Goal: Task Accomplishment & Management: Manage account settings

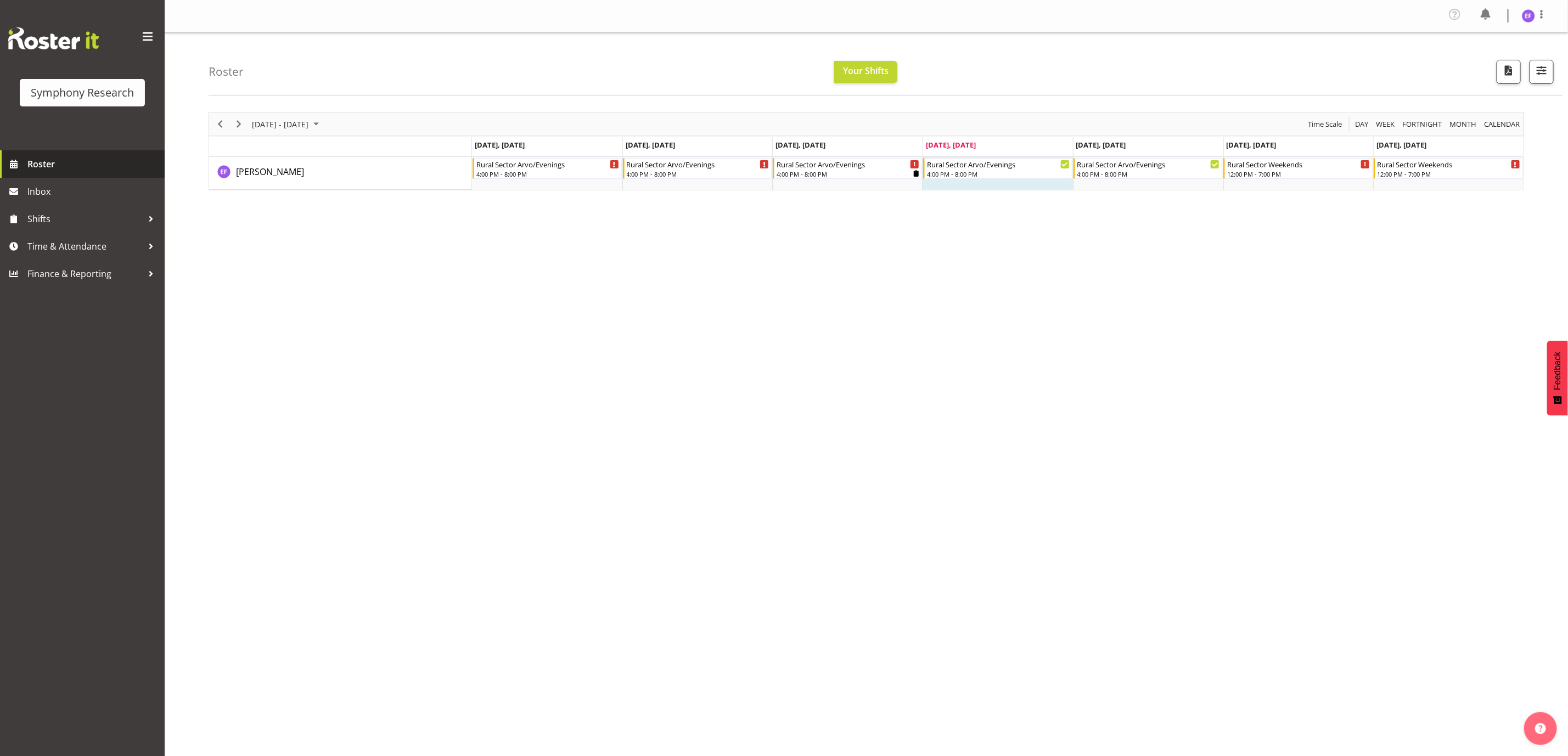
click at [42, 160] on span "Roster" at bounding box center [93, 164] width 132 height 16
click at [241, 124] on span "Next" at bounding box center [238, 124] width 13 height 14
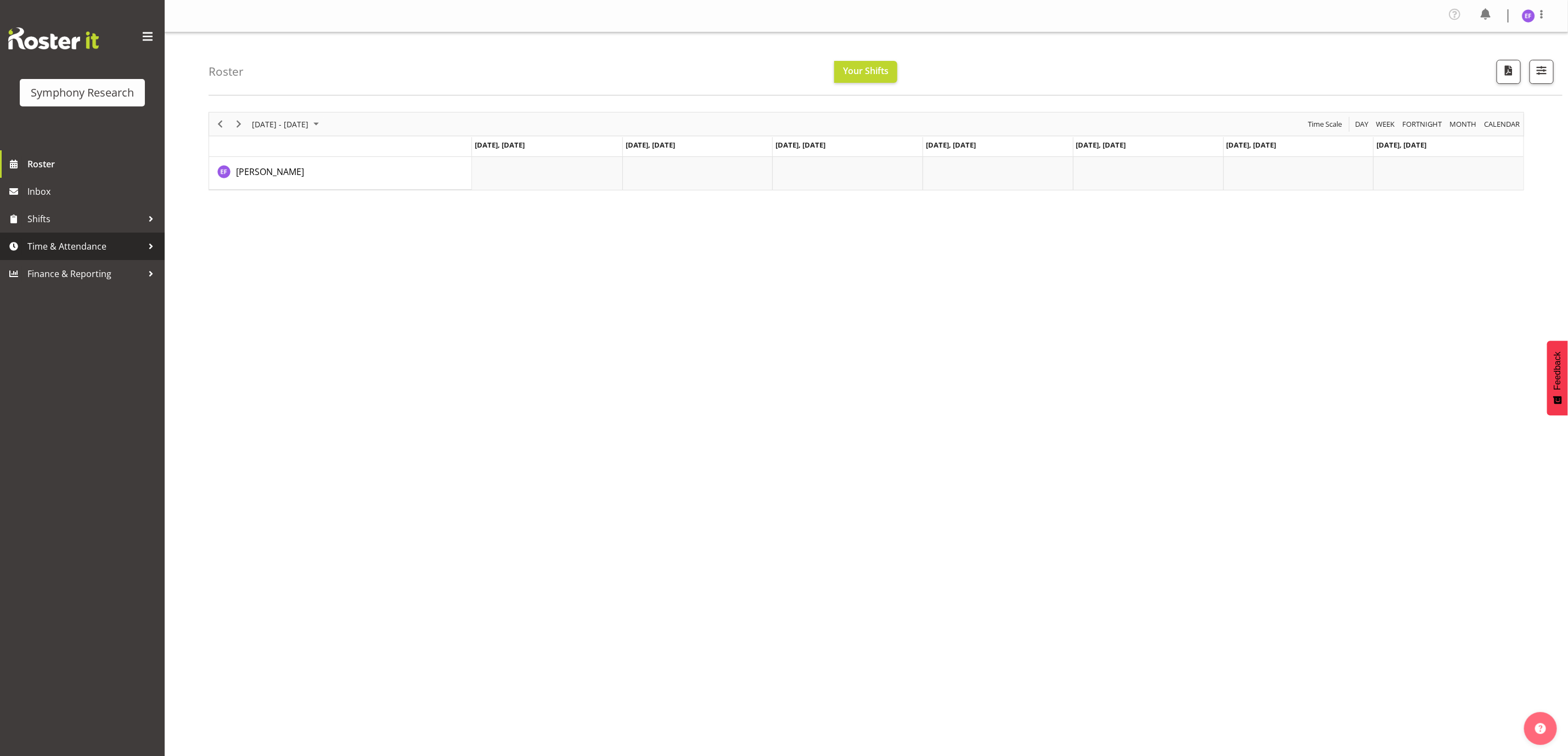
click at [101, 249] on span "Time & Attendance" at bounding box center [85, 246] width 115 height 16
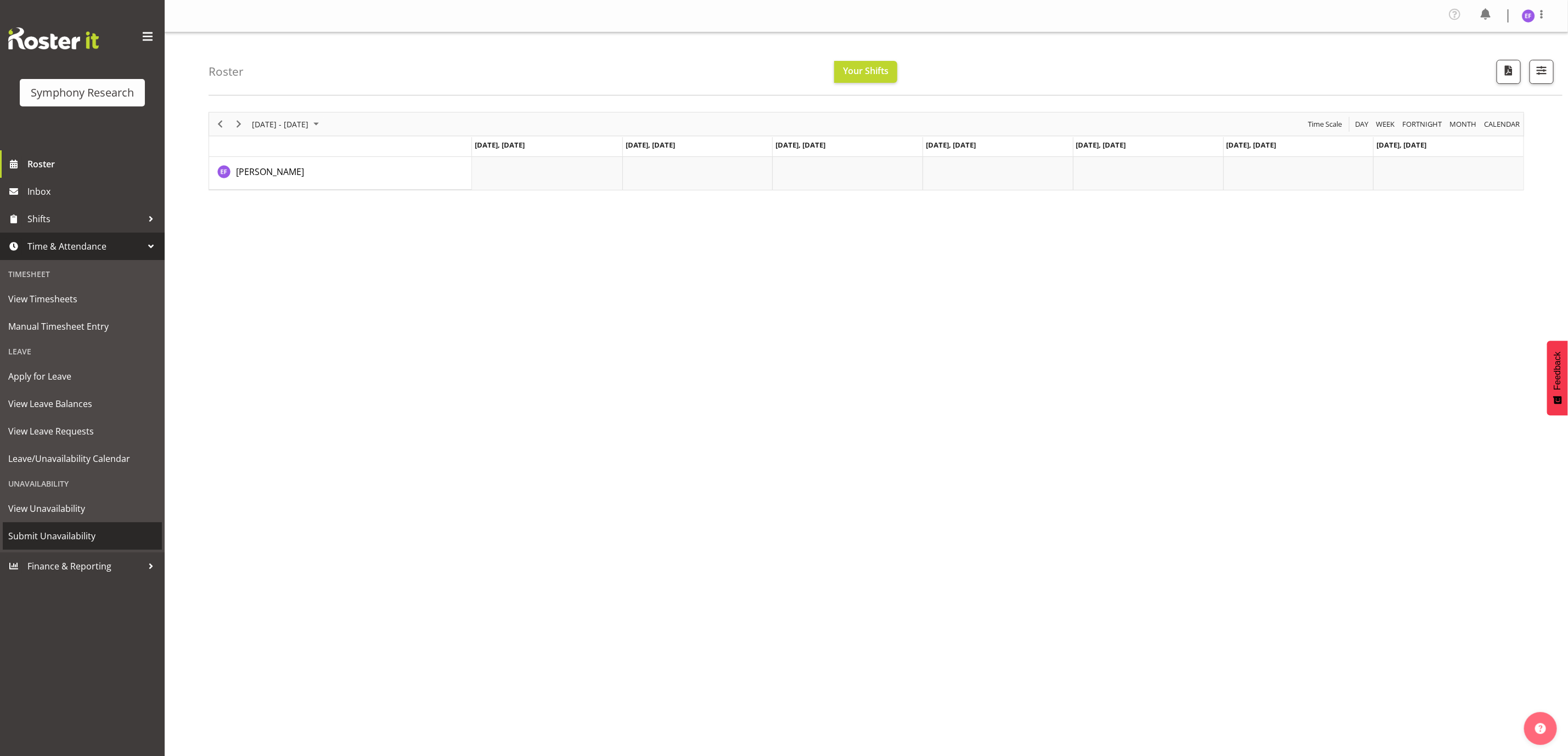
click at [61, 540] on span "Submit Unavailability" at bounding box center [82, 536] width 148 height 16
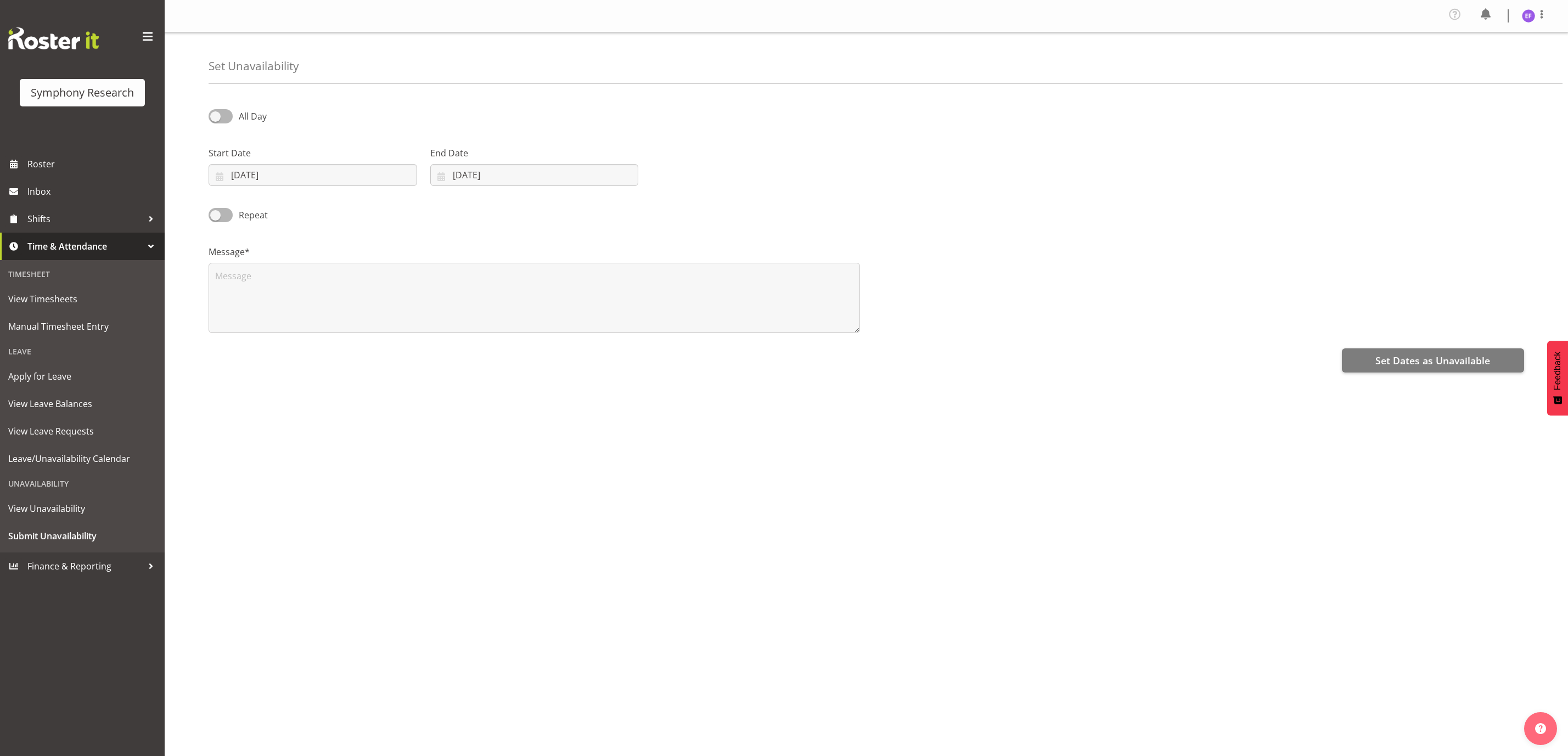
select select "8"
select select "2025"
click at [224, 174] on input "04/09/2025" at bounding box center [313, 175] width 209 height 22
click at [262, 287] on link "8" at bounding box center [265, 285] width 22 height 20
type input "08/09/2025"
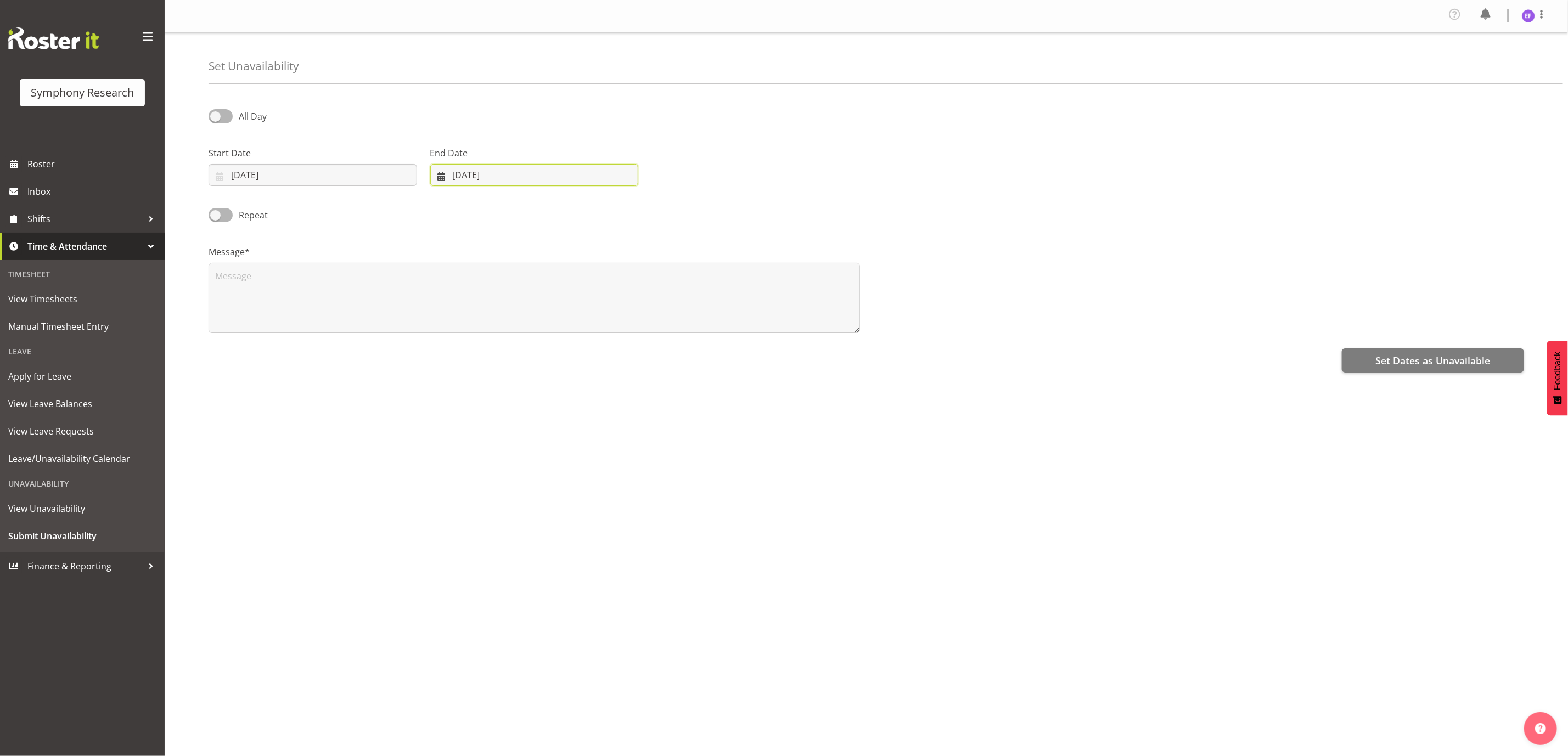
click at [462, 175] on input "04/09/2025" at bounding box center [535, 175] width 209 height 22
click at [494, 349] on span "30" at bounding box center [496, 346] width 9 height 10
type input "30/09/2025"
click at [216, 216] on span at bounding box center [221, 215] width 24 height 14
click at [216, 216] on input "Repeat" at bounding box center [212, 215] width 7 height 7
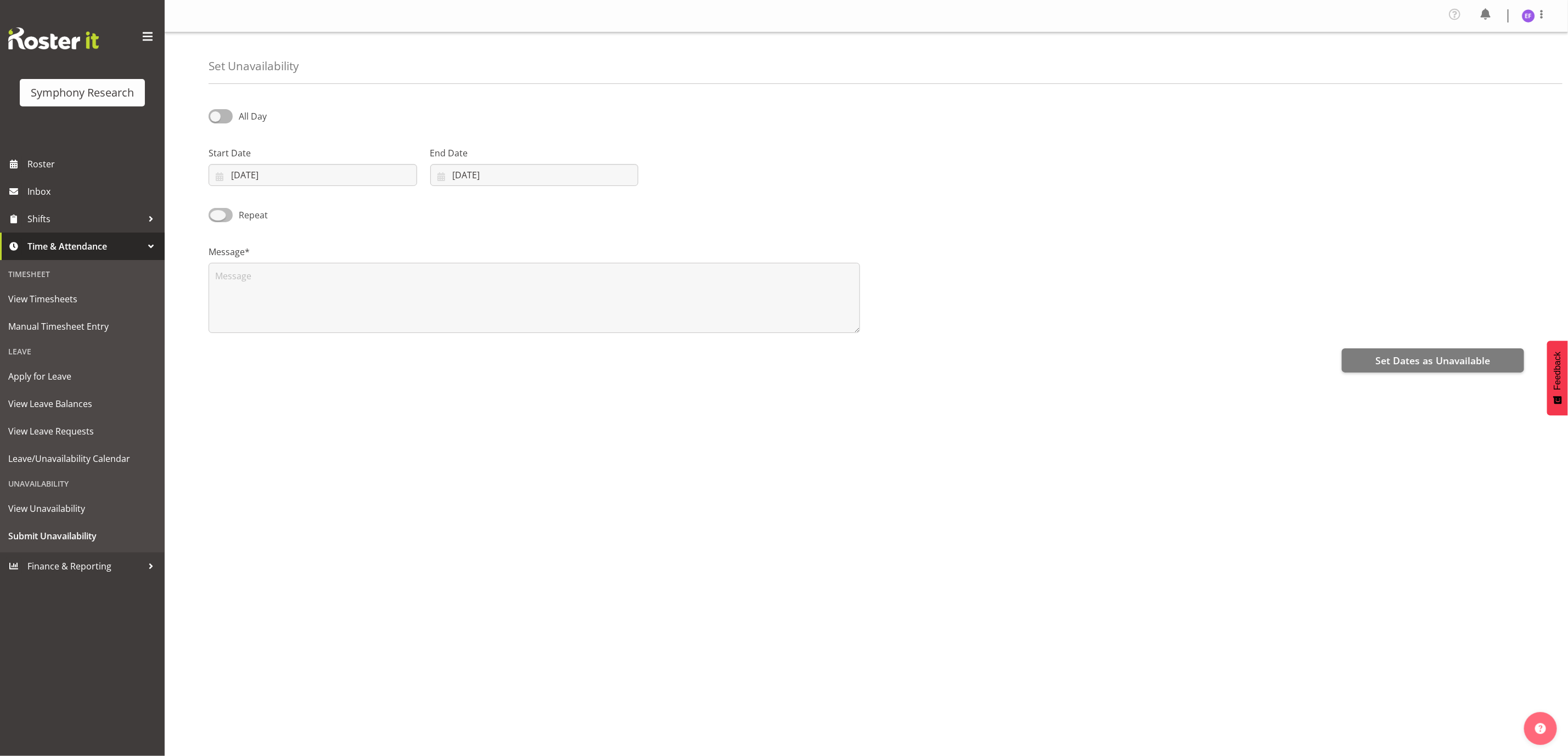
checkbox input "true"
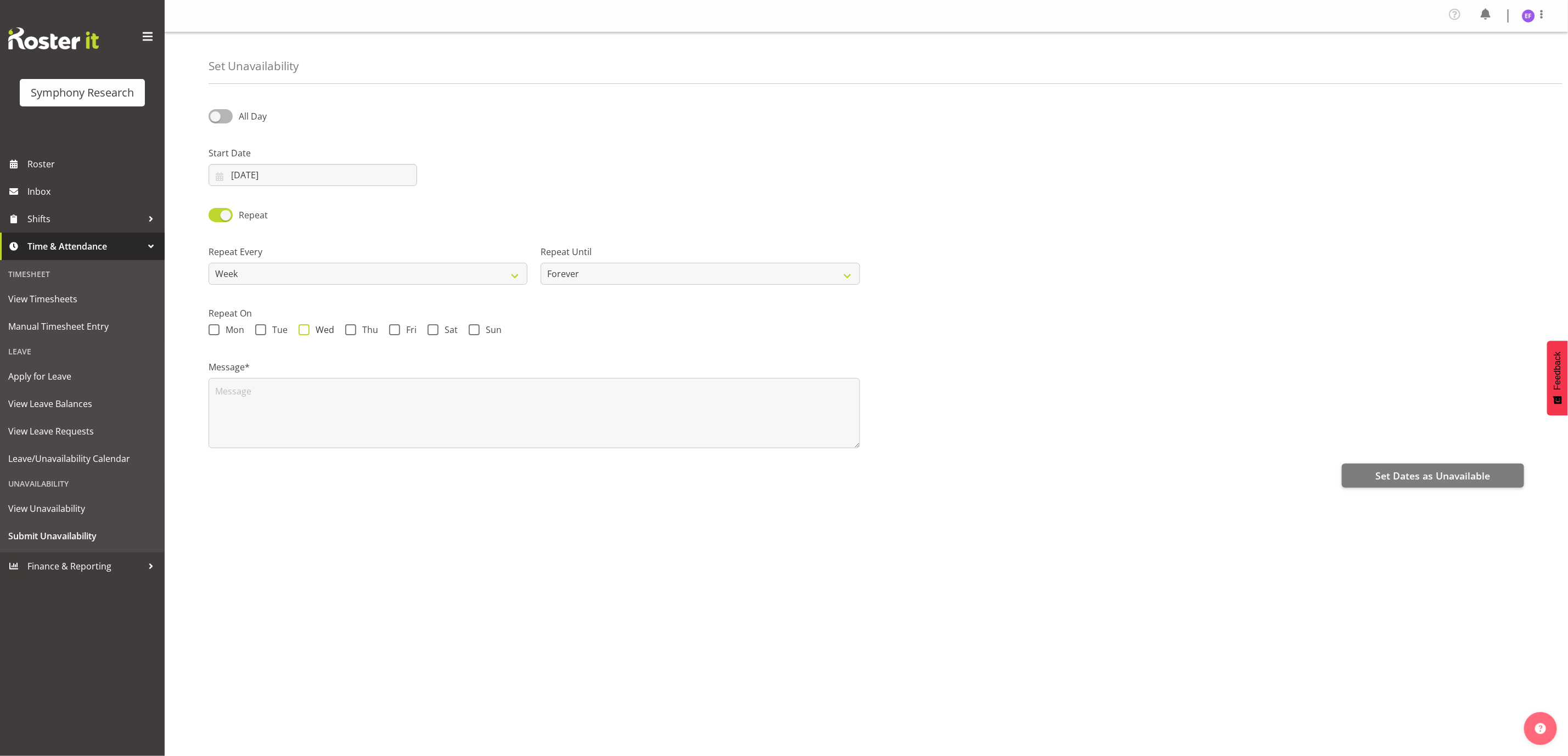
click at [305, 332] on span at bounding box center [304, 330] width 11 height 11
click at [305, 332] on input "Wed" at bounding box center [302, 330] width 7 height 7
checkbox input "true"
click at [433, 332] on span at bounding box center [433, 330] width 11 height 11
click at [433, 332] on input "Sat" at bounding box center [431, 330] width 7 height 7
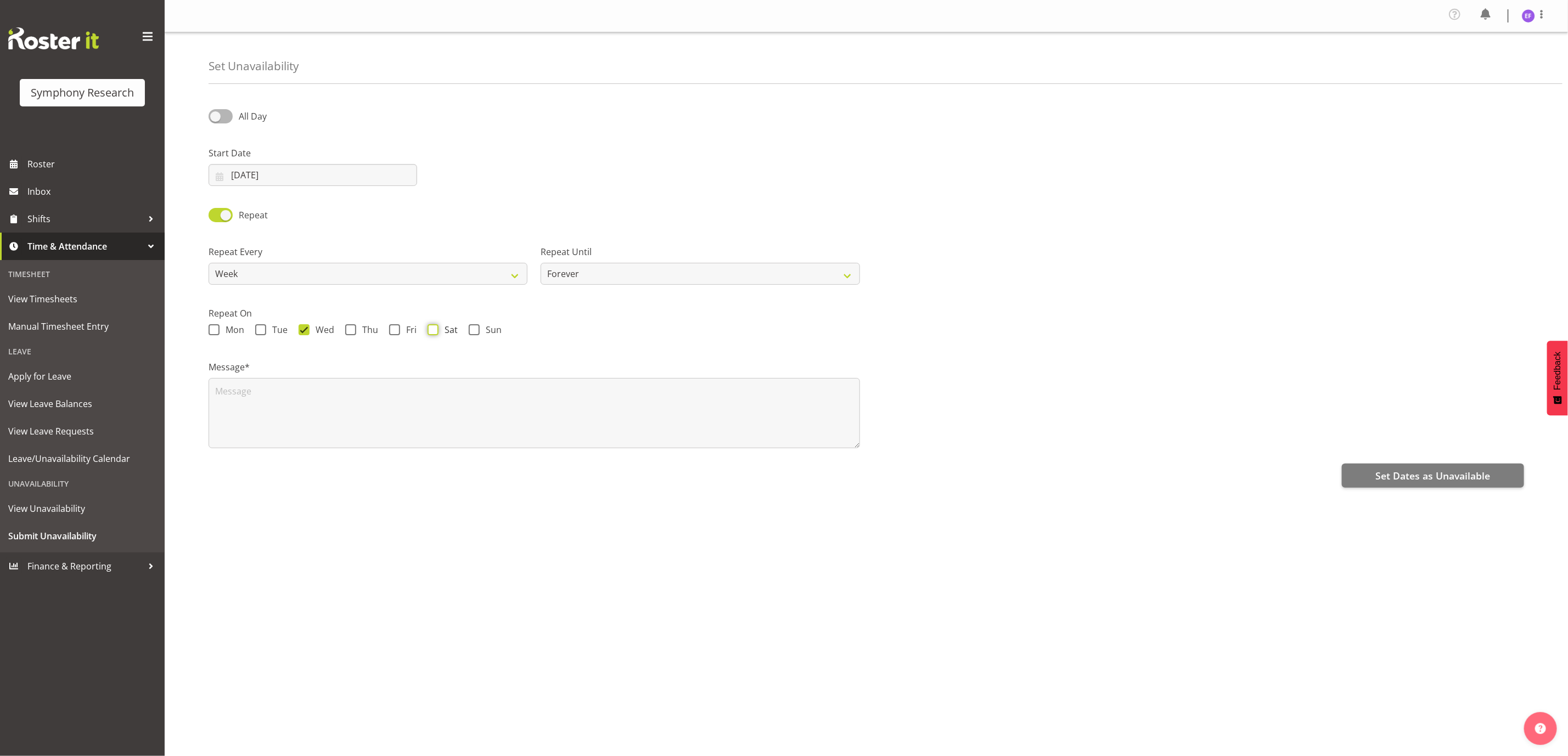
checkbox input "true"
click at [477, 333] on span at bounding box center [474, 330] width 11 height 11
click at [476, 333] on input "Sun" at bounding box center [472, 330] width 7 height 7
checkbox input "true"
click at [577, 275] on select "Forever On a date" at bounding box center [700, 274] width 319 height 22
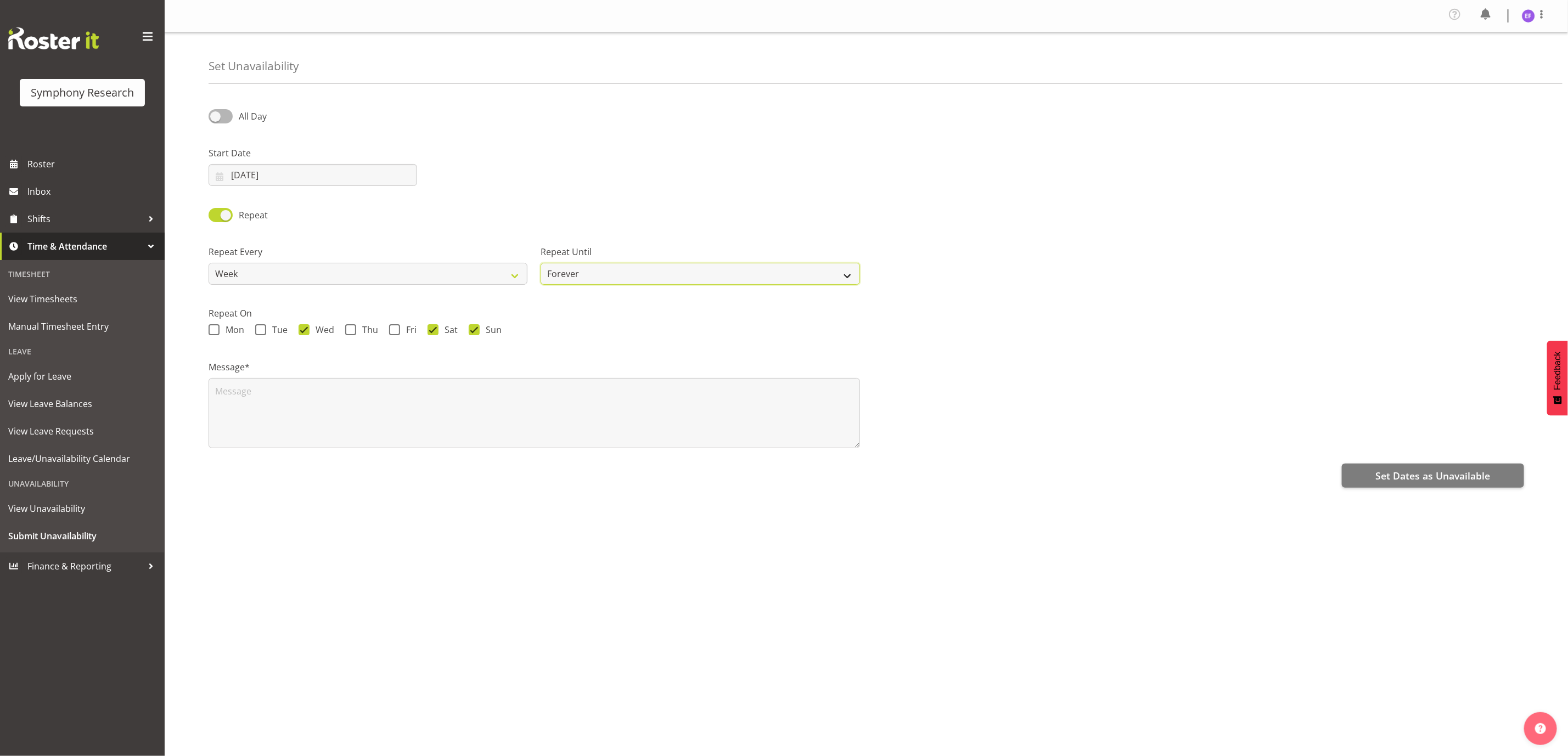
select select "date"
click at [540, 264] on select "Forever On a date" at bounding box center [700, 274] width 319 height 22
click at [931, 268] on input "04/09/2025" at bounding box center [1032, 274] width 319 height 22
click at [940, 443] on span "30" at bounding box center [938, 445] width 9 height 10
type input "30/09/2025"
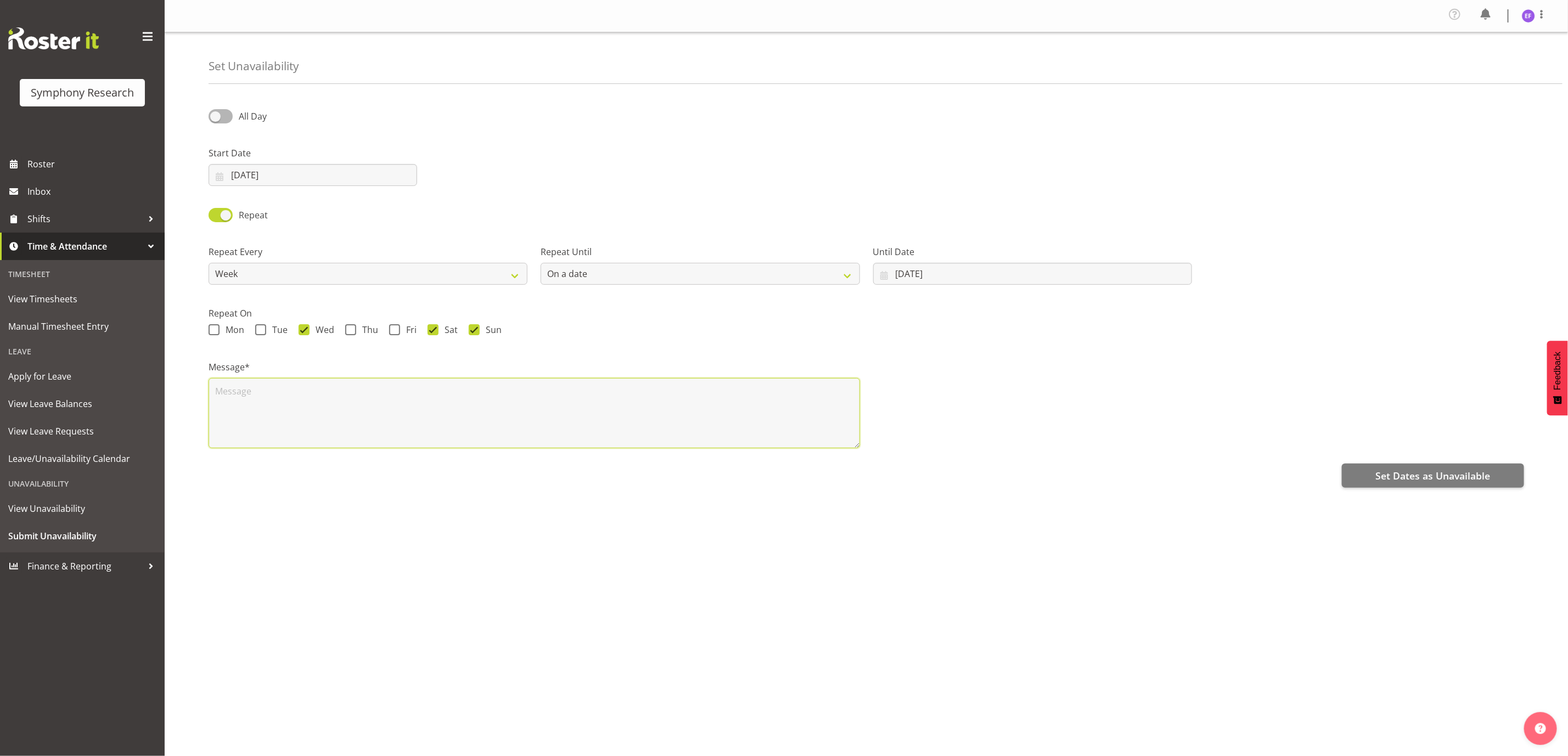
click at [412, 400] on textarea at bounding box center [534, 414] width 651 height 71
type textarea "n/z"
click at [1432, 473] on span "Set Dates as Unavailable" at bounding box center [1432, 475] width 115 height 14
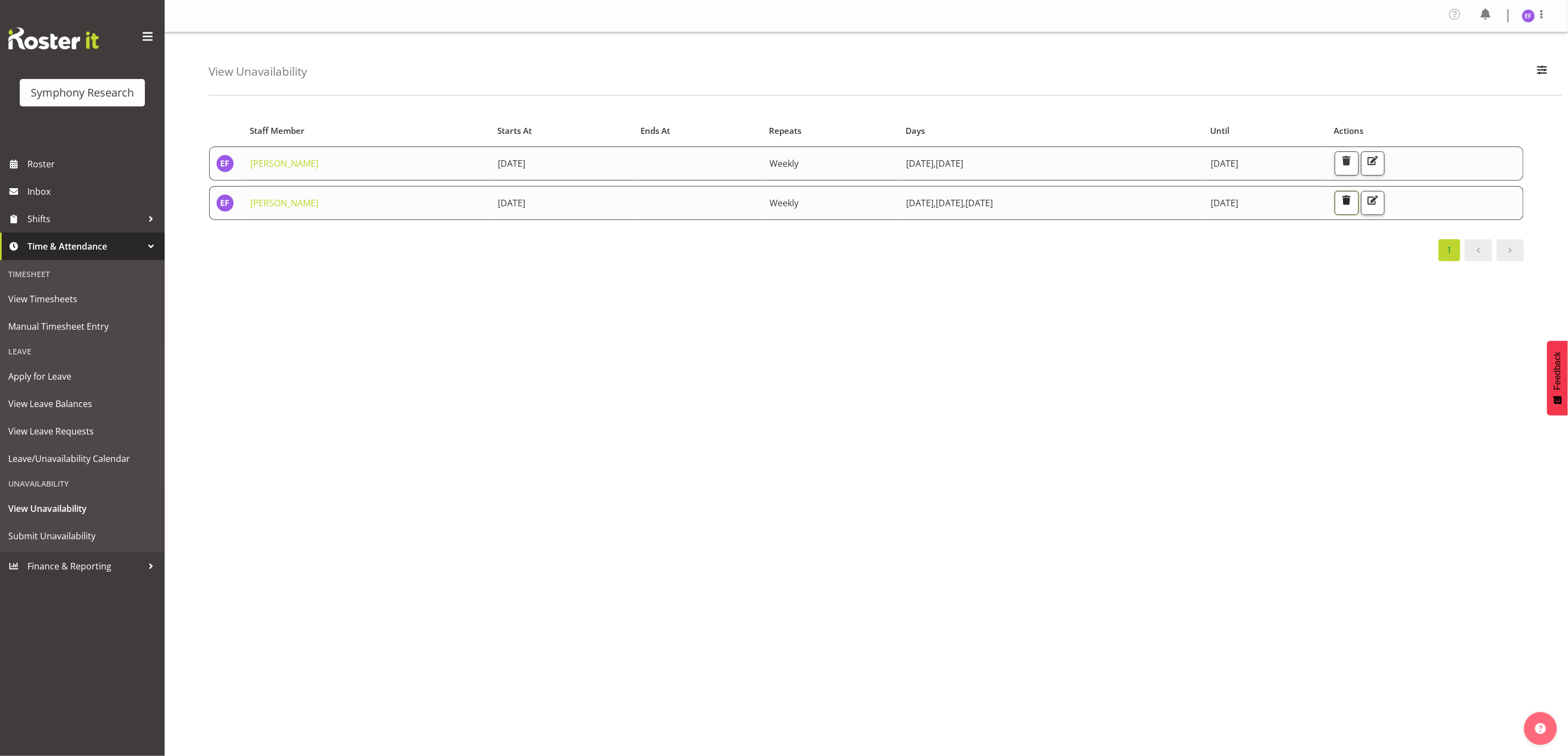
click at [1353, 199] on span "button" at bounding box center [1346, 200] width 14 height 14
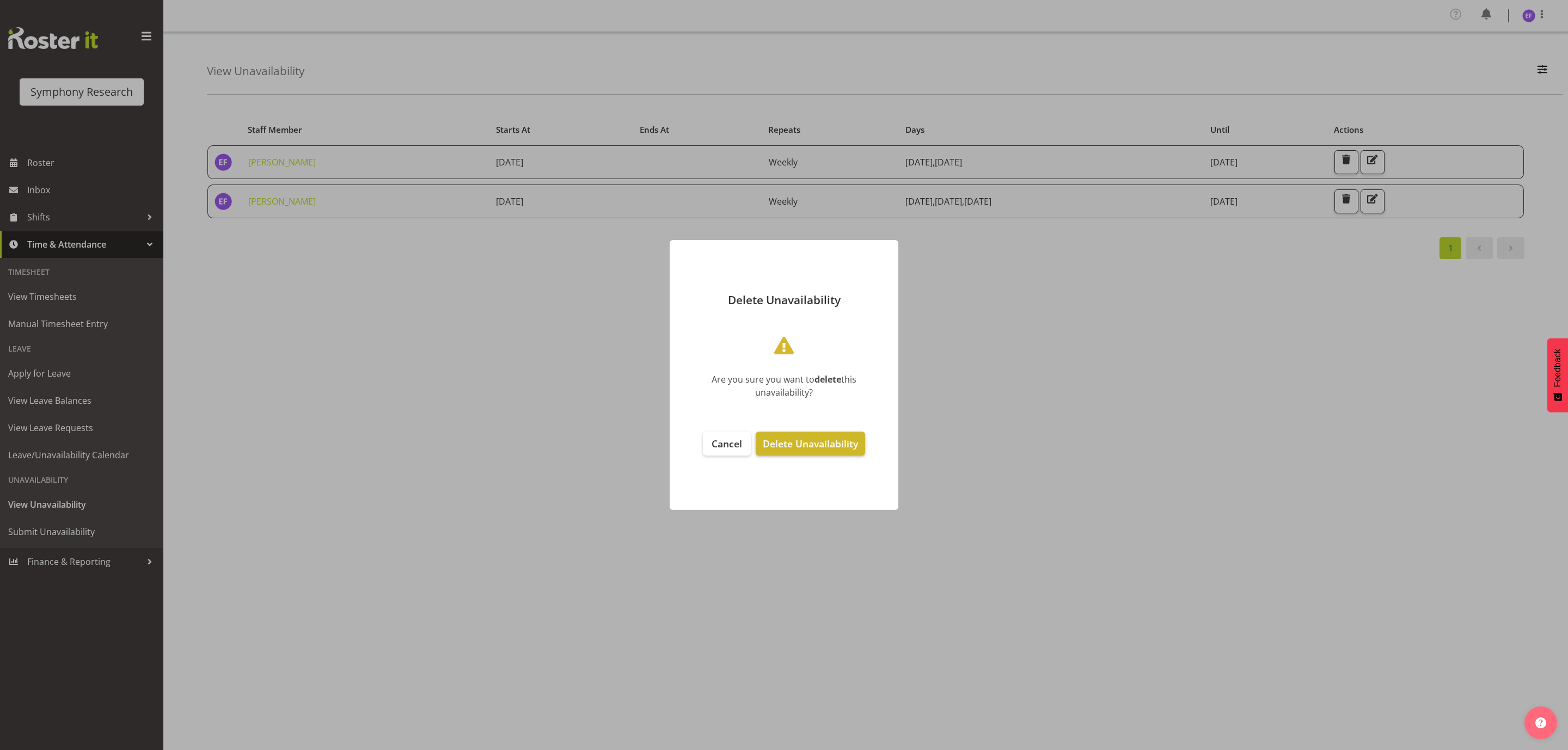
click at [800, 437] on span "Delete Unavailability" at bounding box center [811, 443] width 96 height 13
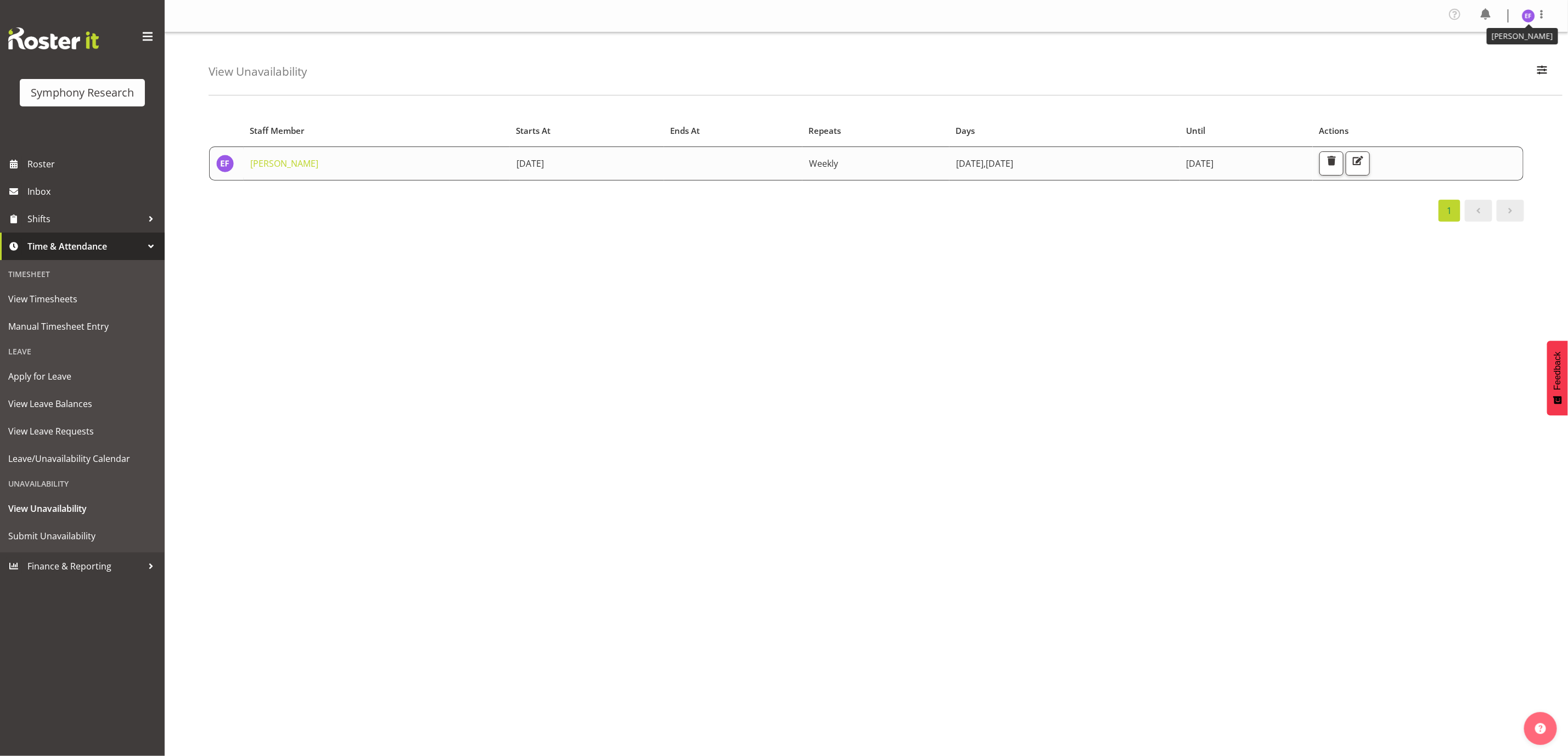
click at [1531, 12] on img at bounding box center [1528, 16] width 13 height 13
click at [1498, 62] on link "Log Out" at bounding box center [1495, 60] width 105 height 20
